Goal: Information Seeking & Learning: Learn about a topic

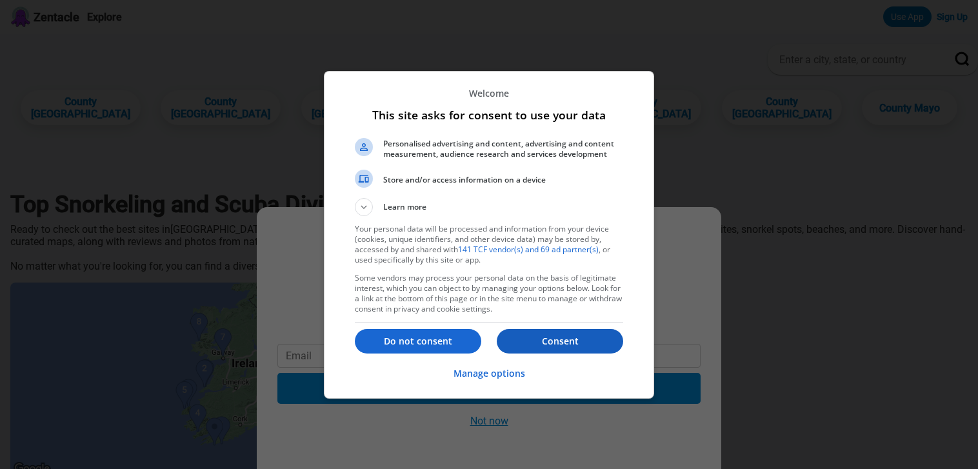
click at [558, 343] on p "Consent" at bounding box center [560, 341] width 126 height 13
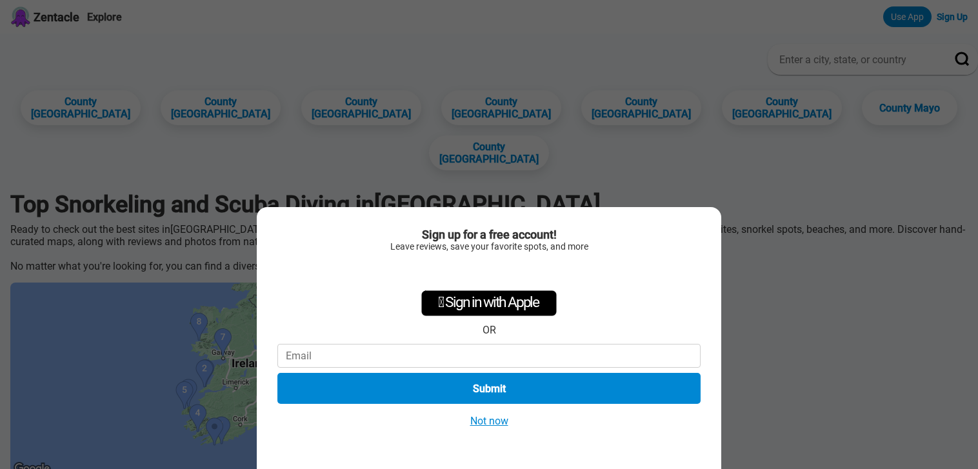
click at [492, 423] on button "Not now" at bounding box center [490, 421] width 46 height 14
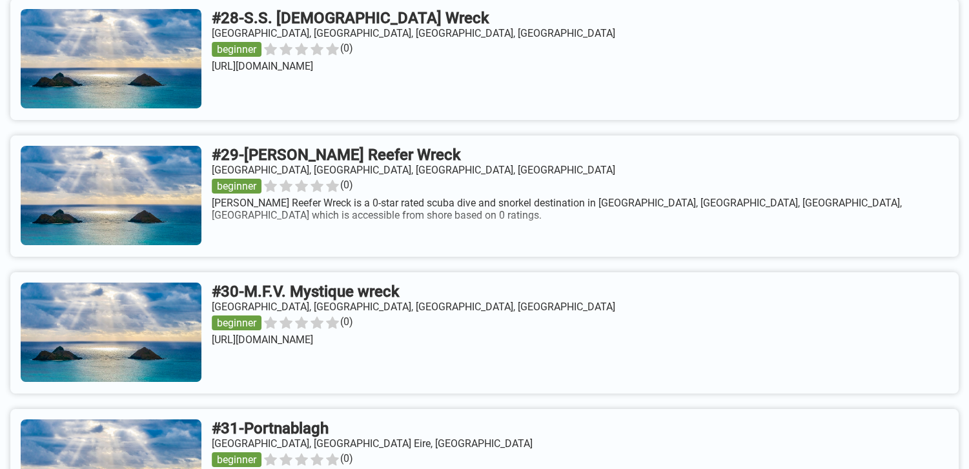
scroll to position [4904, 0]
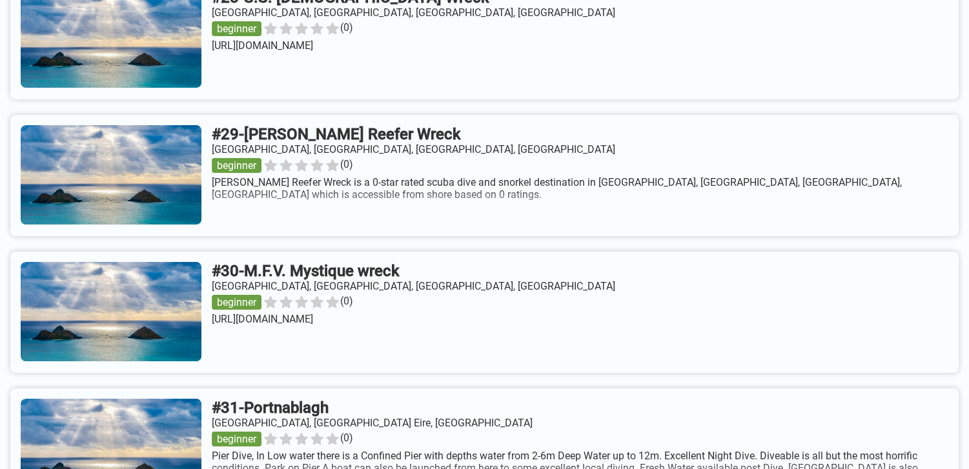
click at [551, 177] on link at bounding box center [484, 175] width 948 height 121
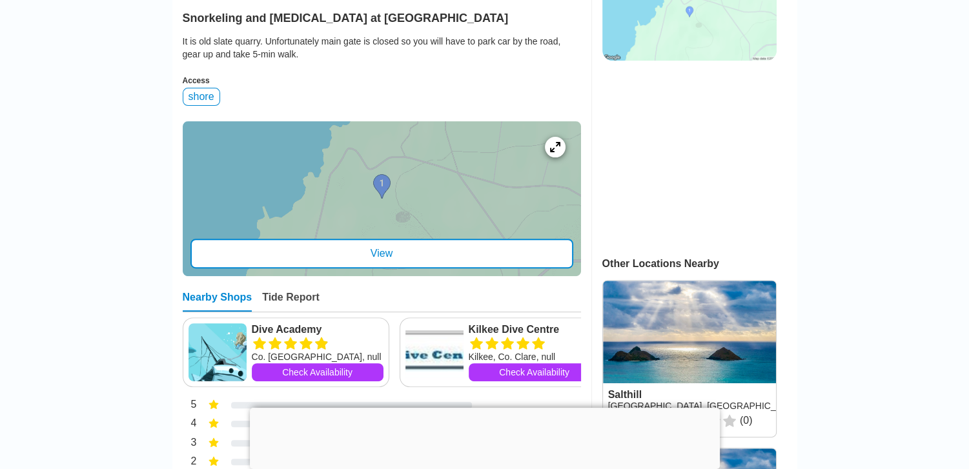
scroll to position [387, 0]
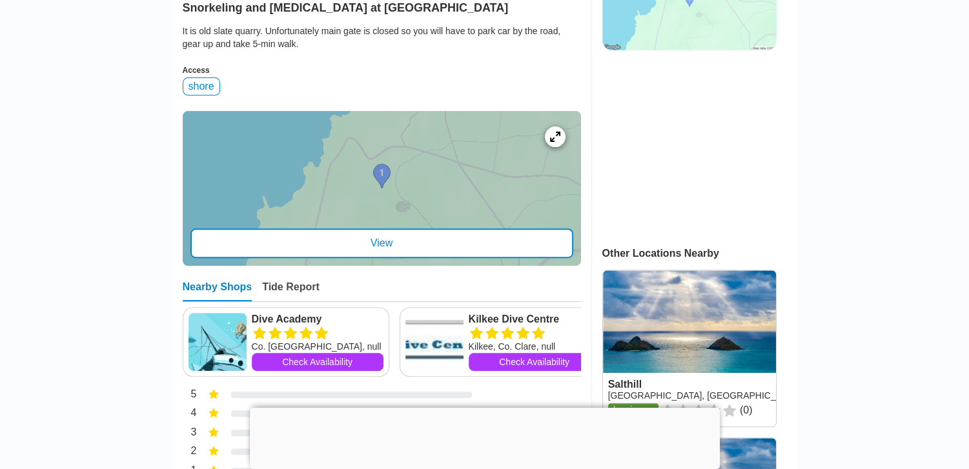
click at [417, 217] on div at bounding box center [382, 188] width 398 height 155
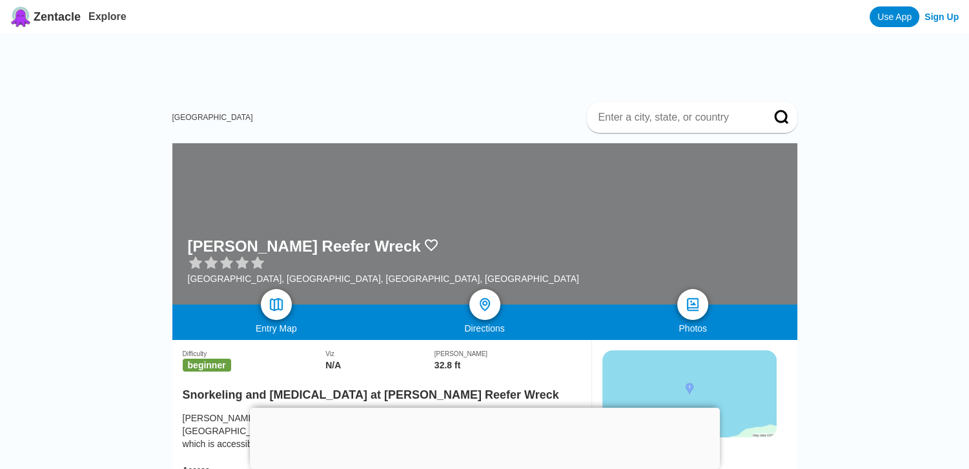
click at [477, 408] on div at bounding box center [485, 408] width 470 height 0
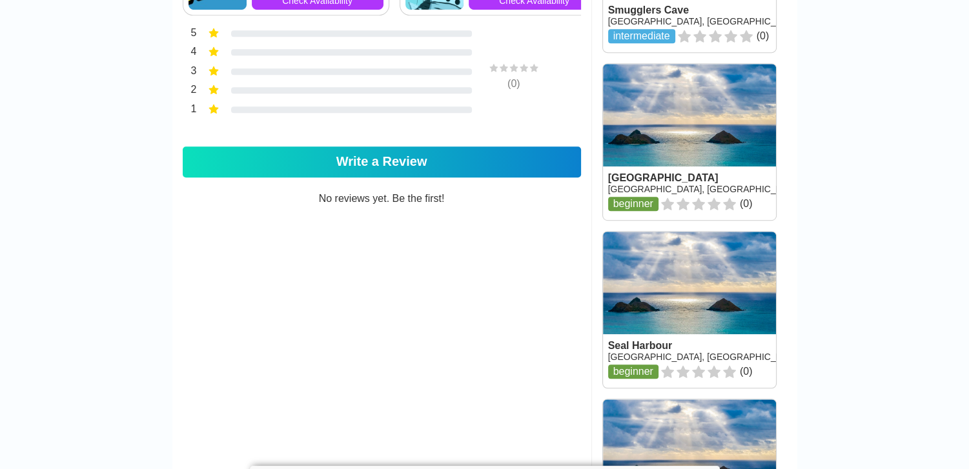
scroll to position [774, 0]
